Goal: Transaction & Acquisition: Purchase product/service

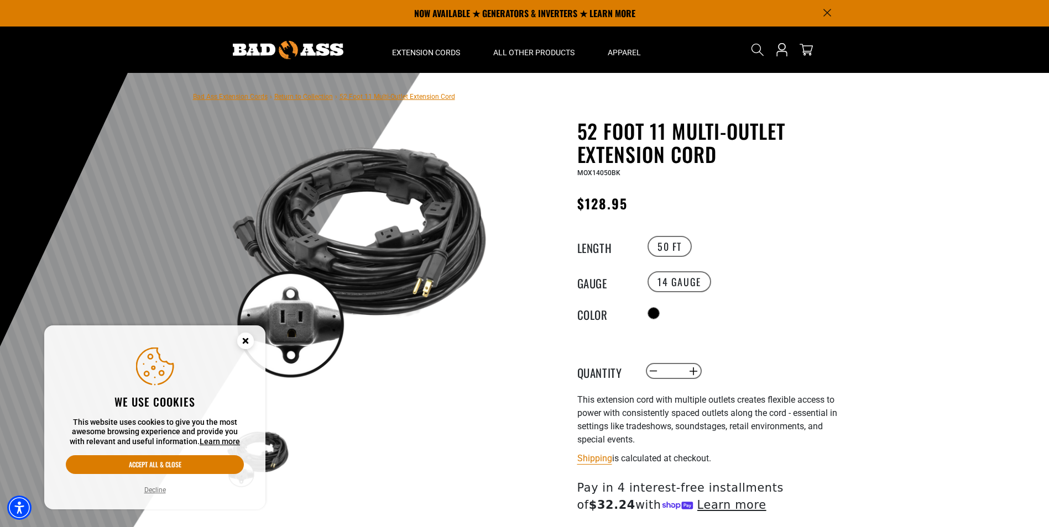
click at [961, 223] on div at bounding box center [524, 344] width 1049 height 542
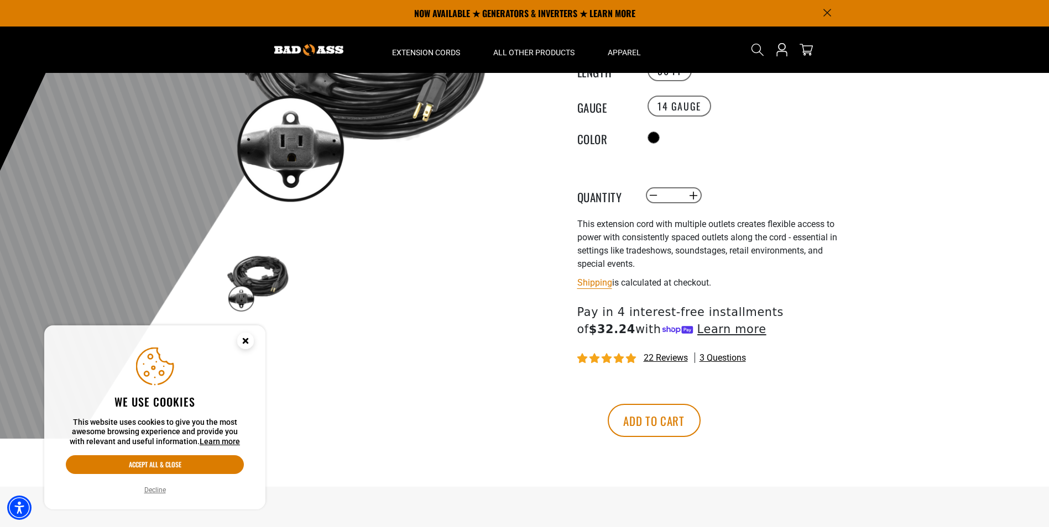
scroll to position [166, 0]
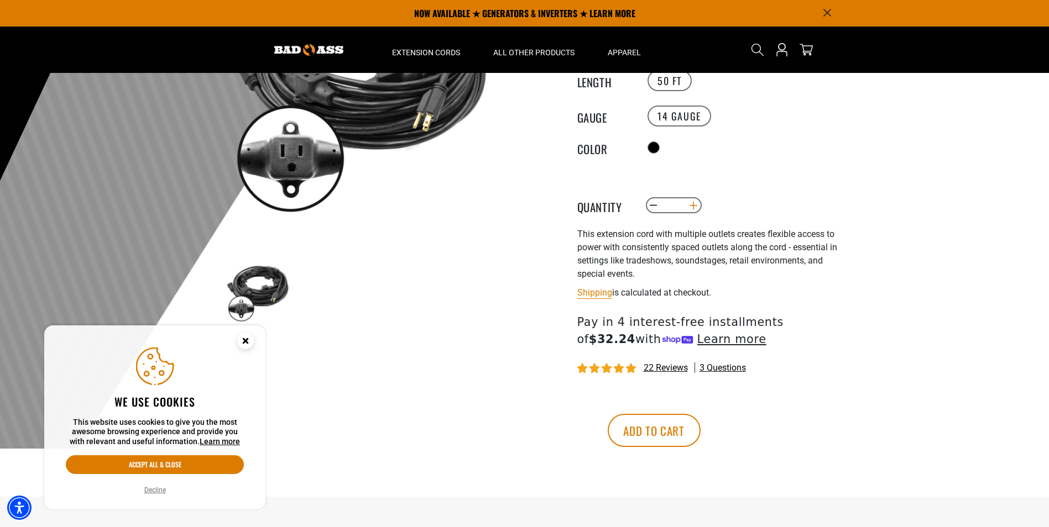
click at [692, 203] on button "Increase quantity for 52 Foot 11 Multi-Outlet Extension Cord" at bounding box center [692, 205] width 17 height 19
type input "*"
click at [700, 422] on button "Add to cart" at bounding box center [654, 430] width 93 height 33
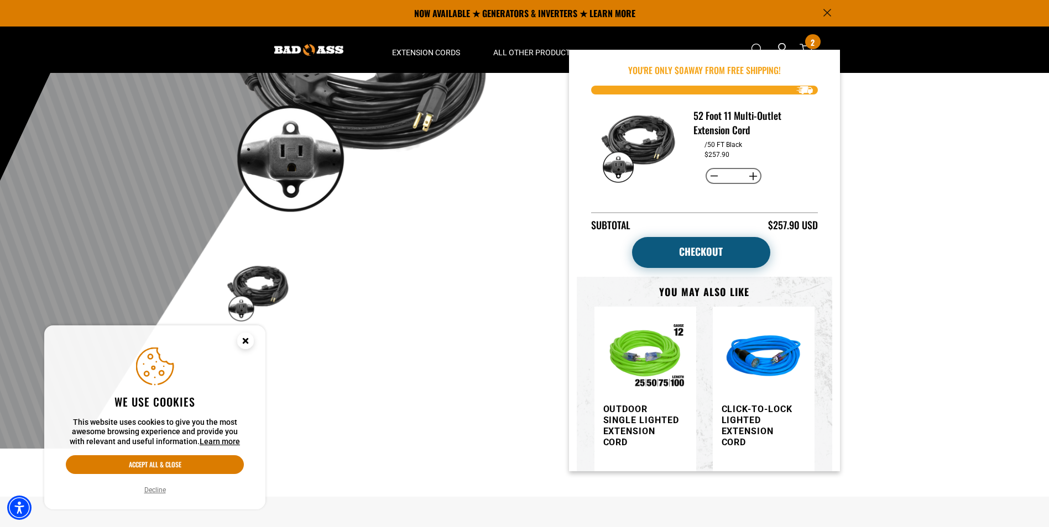
click at [652, 254] on link "Checkout" at bounding box center [701, 252] width 138 height 31
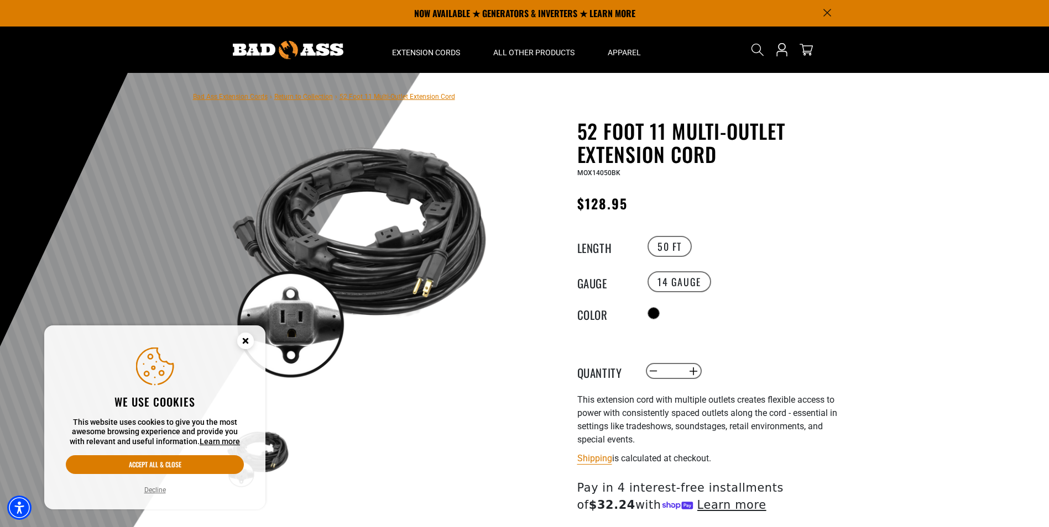
click at [791, 136] on h1 "52 Foot 11 Multi-Outlet Extension Cord" at bounding box center [712, 142] width 271 height 46
click at [898, 229] on div at bounding box center [524, 344] width 1049 height 542
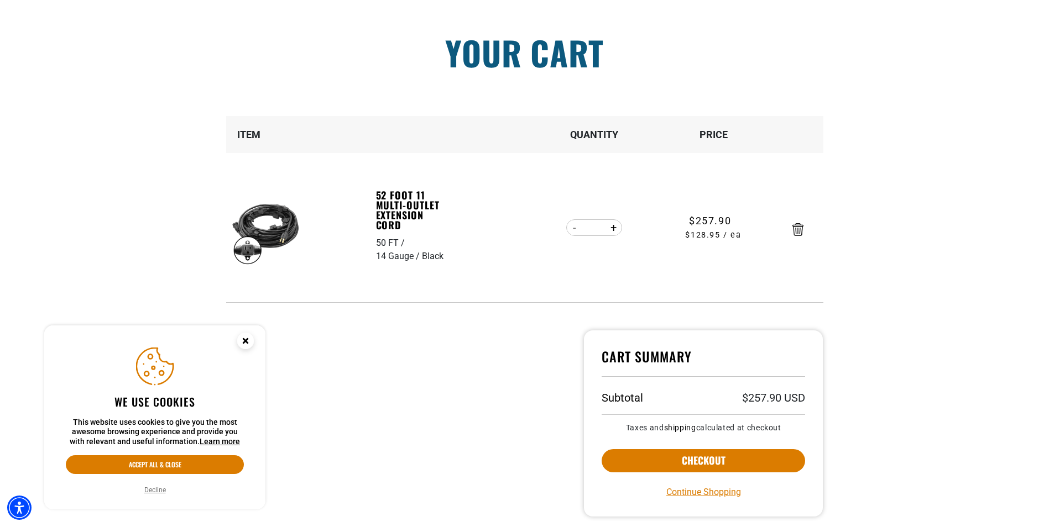
scroll to position [276, 0]
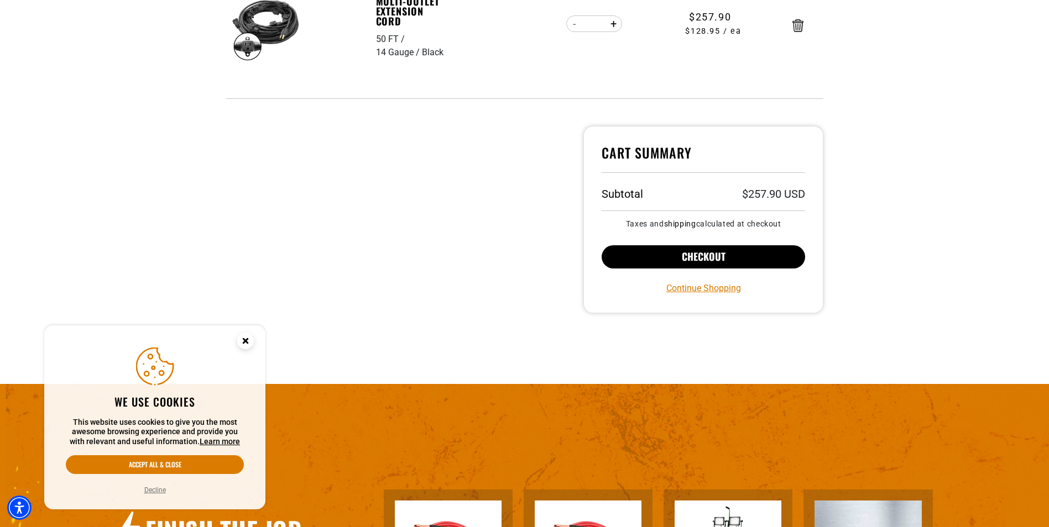
click at [677, 262] on button "Checkout" at bounding box center [703, 256] width 204 height 23
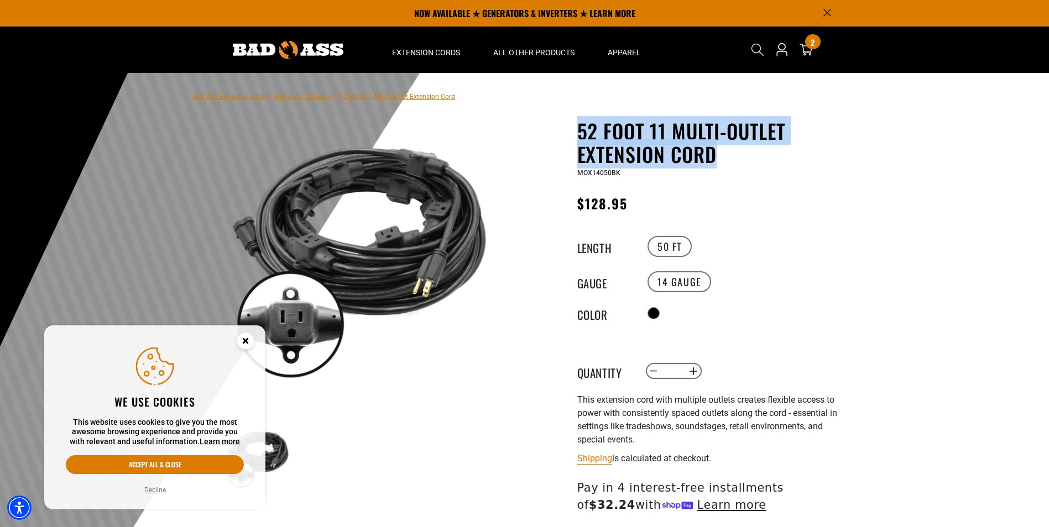
drag, startPoint x: 725, startPoint y: 158, endPoint x: 577, endPoint y: 139, distance: 148.8
click at [577, 139] on h1 "52 Foot 11 Multi-Outlet Extension Cord" at bounding box center [712, 142] width 271 height 46
copy h1 "52 Foot 11 Multi-Outlet Extension Cord"
